Goal: Transaction & Acquisition: Purchase product/service

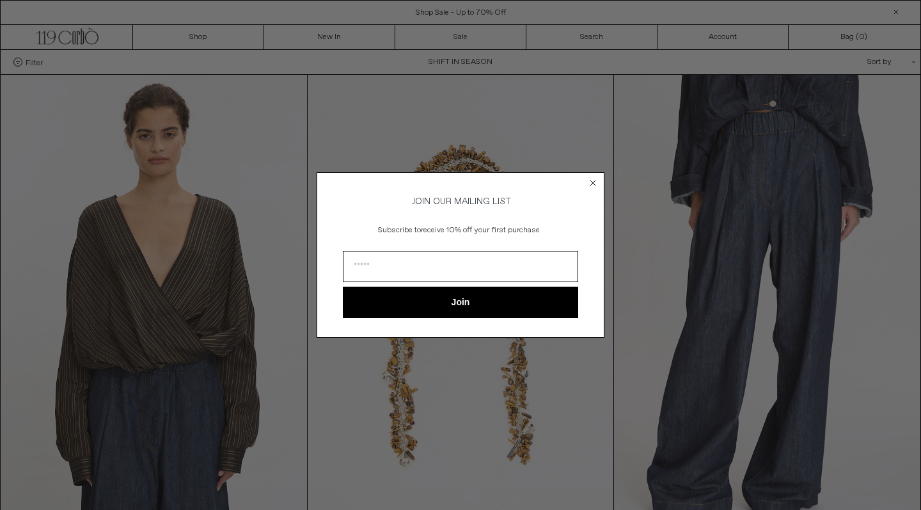
click at [590, 178] on circle "Close dialog" at bounding box center [593, 183] width 12 height 12
click at [590, 180] on circle "Close dialog" at bounding box center [593, 183] width 12 height 12
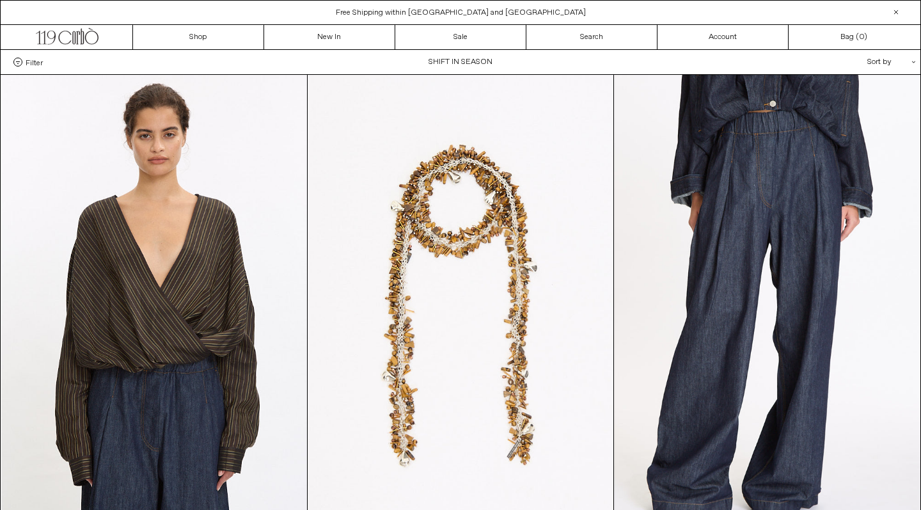
click at [576, 109] on div "Close dialog JOIN OUR MAILING LIST Subscribe to receive 10% off your first purc…" at bounding box center [460, 255] width 921 height 510
click at [327, 40] on link "New In" at bounding box center [329, 37] width 131 height 24
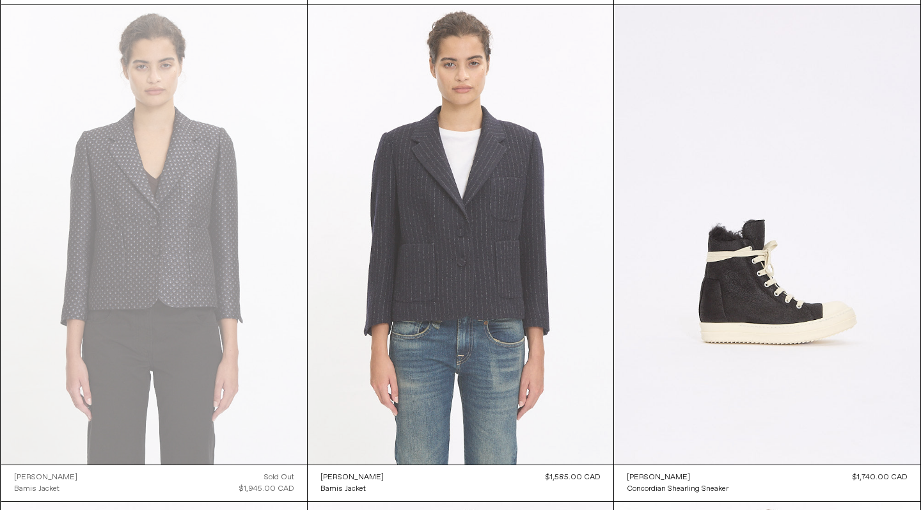
scroll to position [3044, 0]
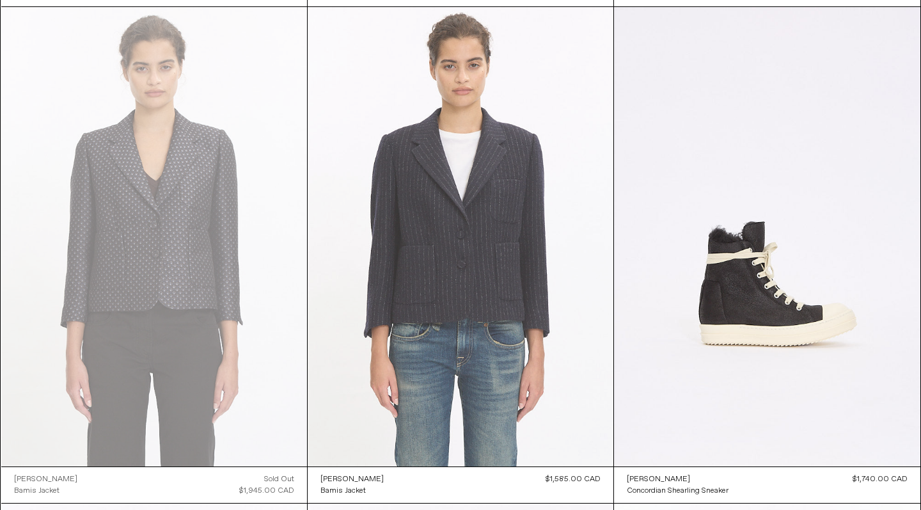
click at [477, 238] on at bounding box center [461, 236] width 306 height 459
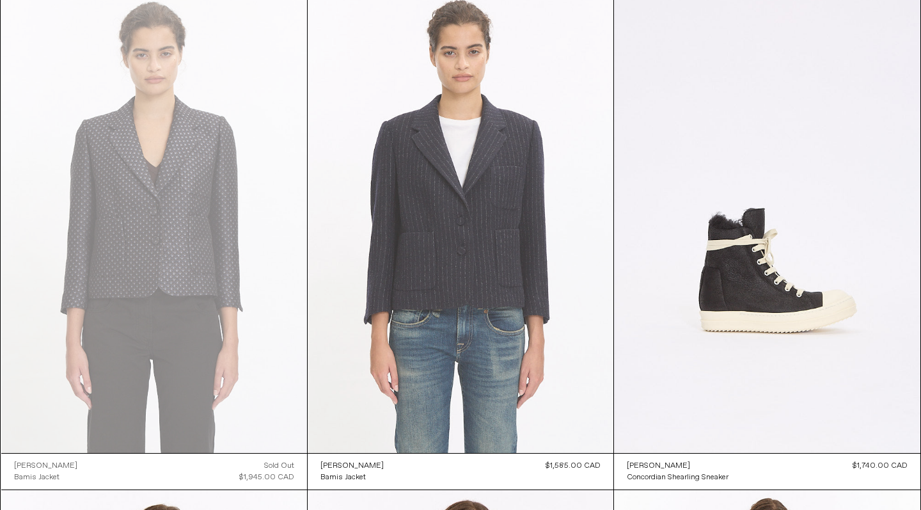
click at [470, 237] on at bounding box center [461, 223] width 306 height 459
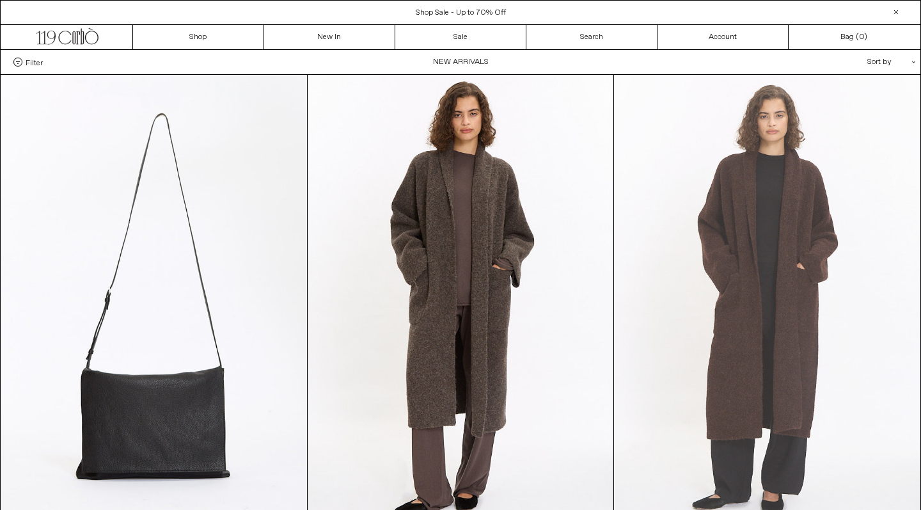
scroll to position [0, 0]
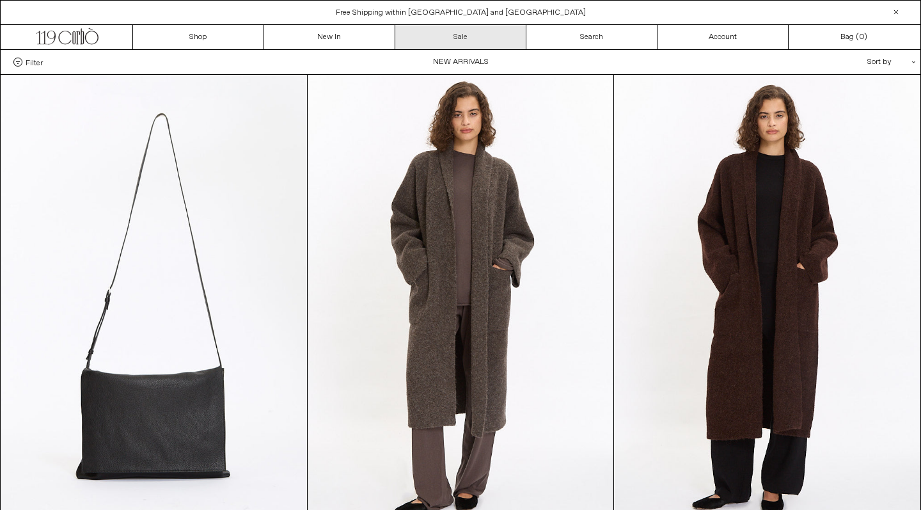
click at [446, 35] on link "Sale" at bounding box center [460, 37] width 131 height 24
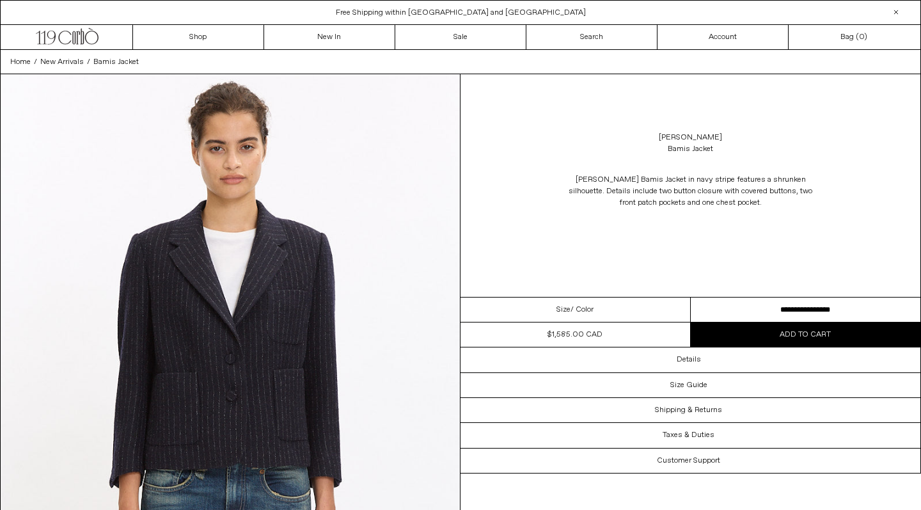
click at [243, 393] on img at bounding box center [230, 361] width 459 height 574
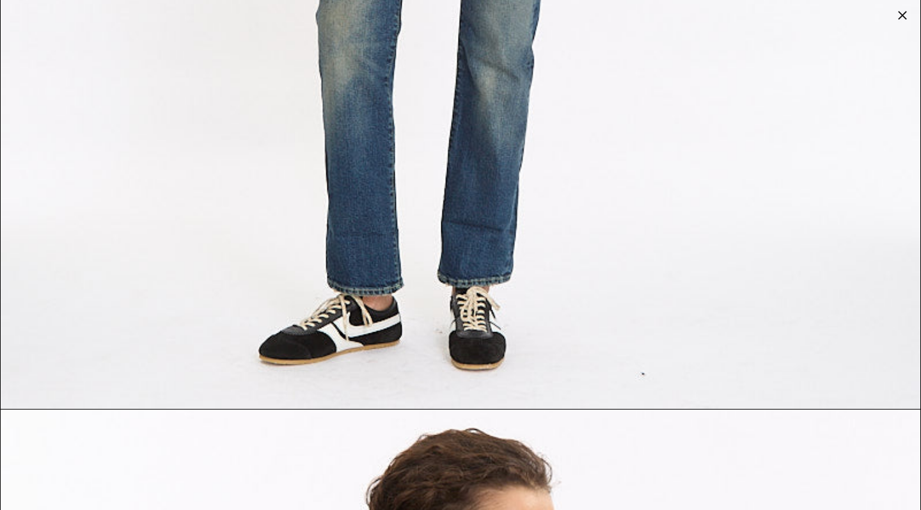
scroll to position [1730, 0]
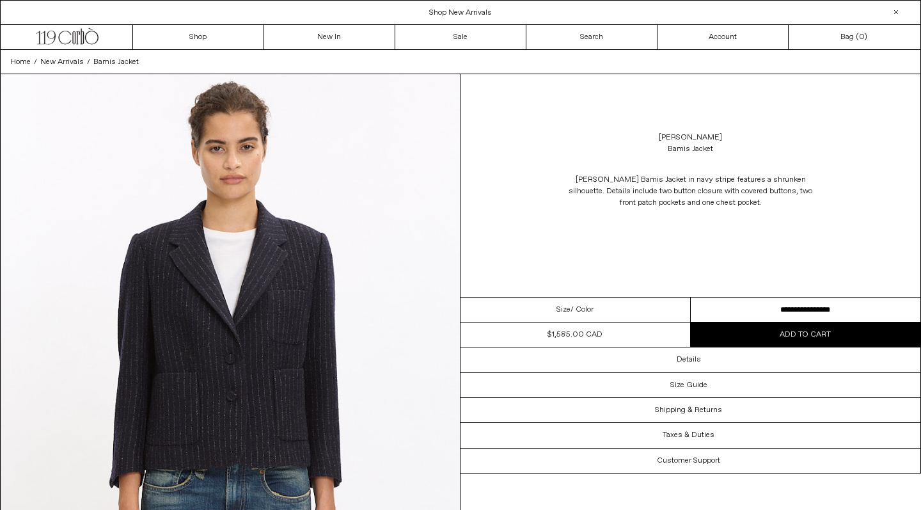
click at [816, 334] on span "Add to cart" at bounding box center [805, 334] width 51 height 10
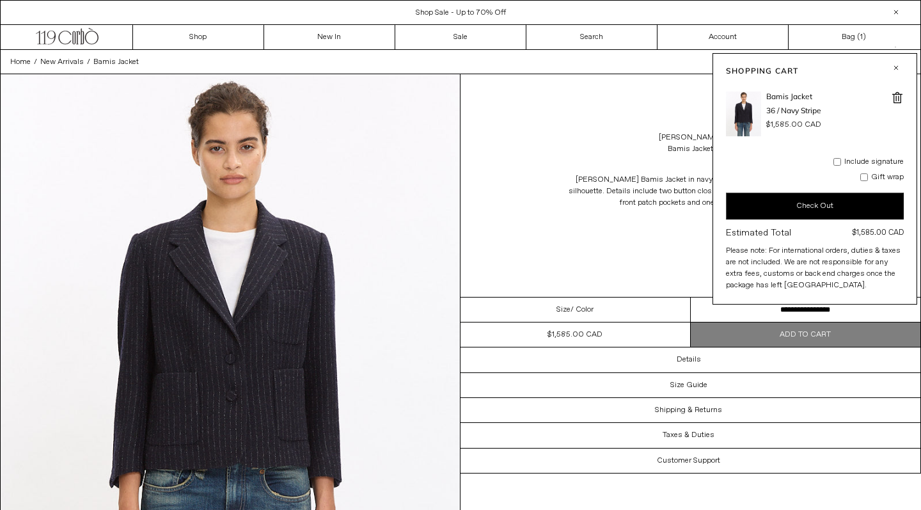
click at [514, 212] on div "[PERSON_NAME] Bamis Jacket in navy stripe features a shrunken silhouette. Detai…" at bounding box center [691, 203] width 460 height 84
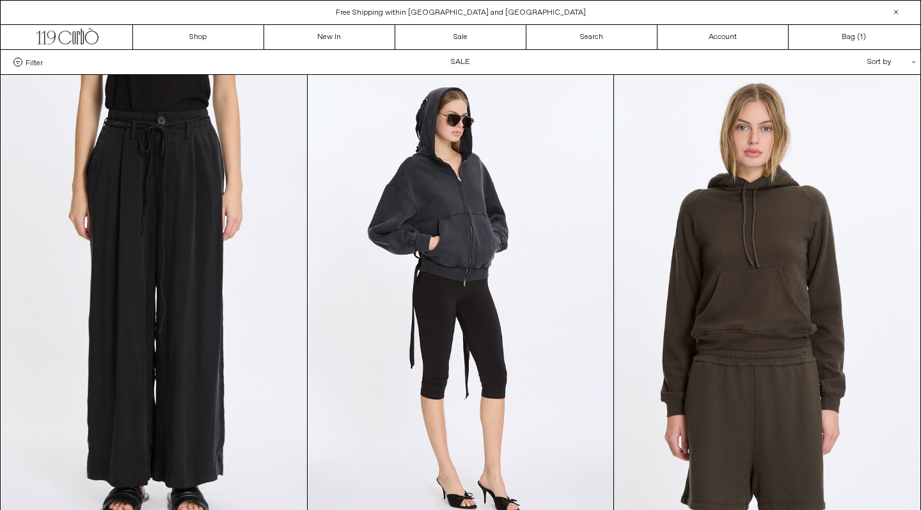
click at [892, 60] on div "Sort by .cls-1{fill:#231f20}" at bounding box center [850, 62] width 115 height 24
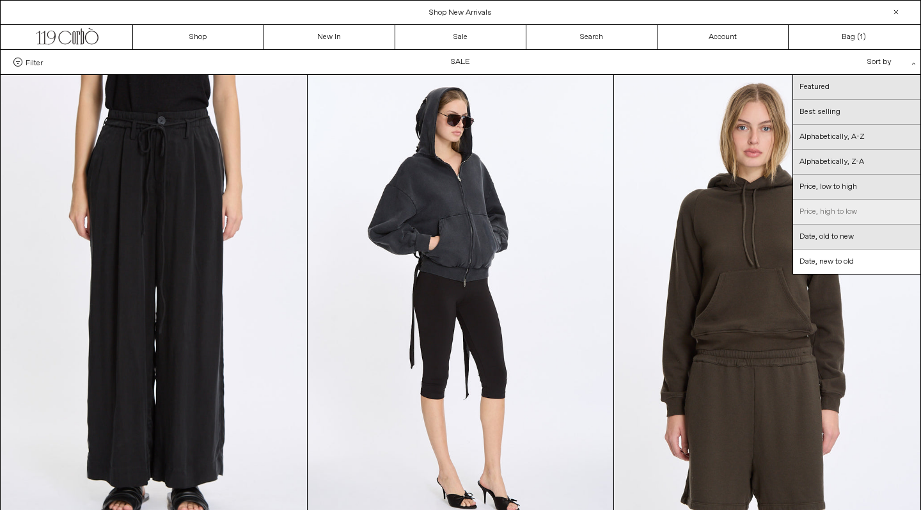
click at [823, 205] on link "Price, high to low" at bounding box center [856, 212] width 127 height 25
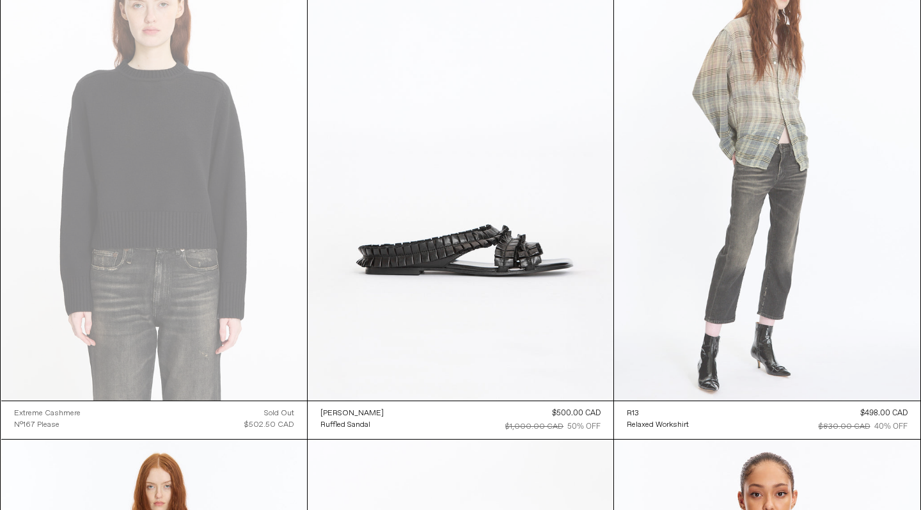
scroll to position [20552, 0]
click at [759, 109] on at bounding box center [767, 171] width 306 height 459
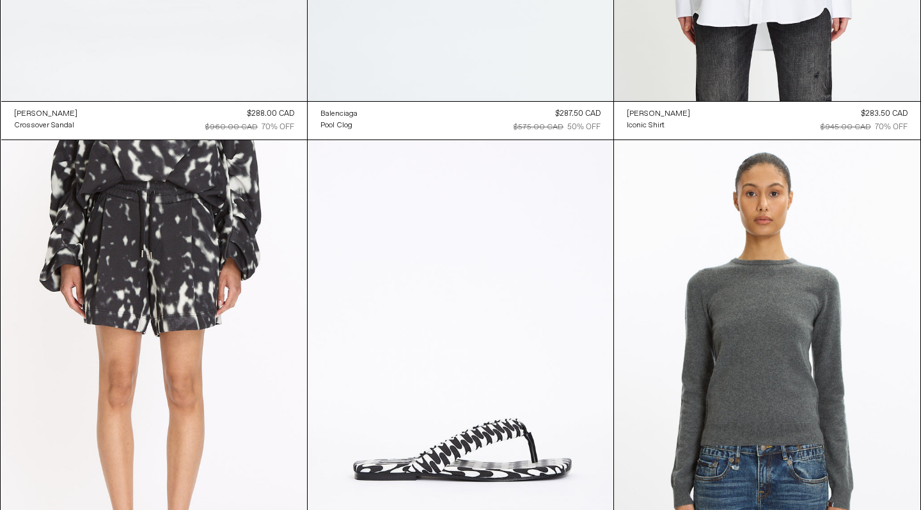
scroll to position [38189, 0]
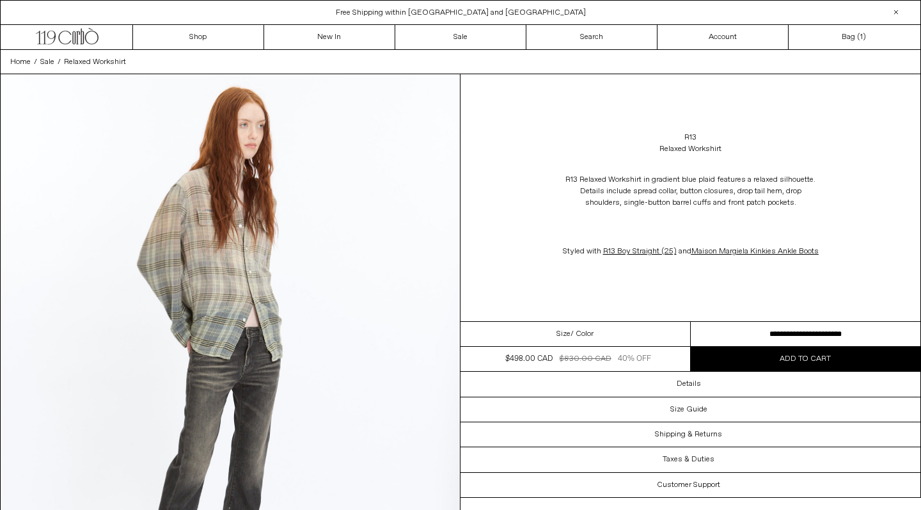
click at [230, 252] on img at bounding box center [230, 361] width 459 height 574
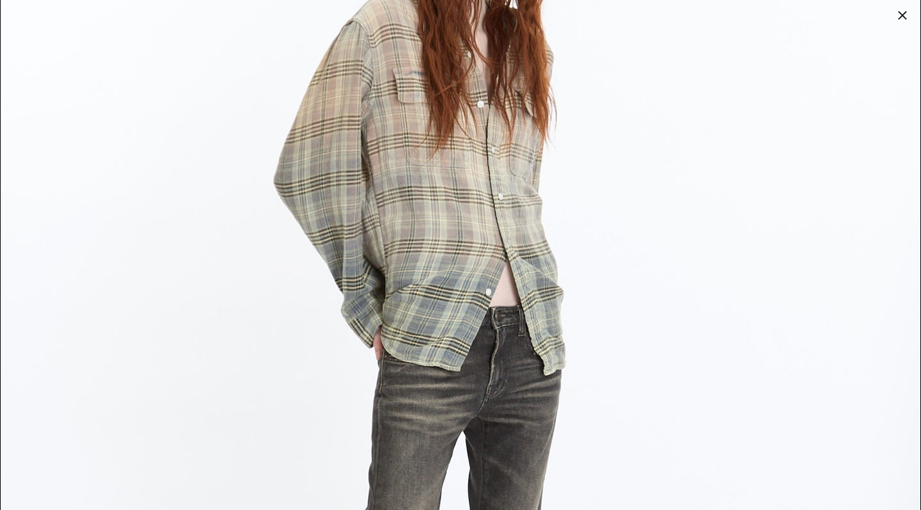
scroll to position [198, 0]
